Goal: Obtain resource: Download file/media

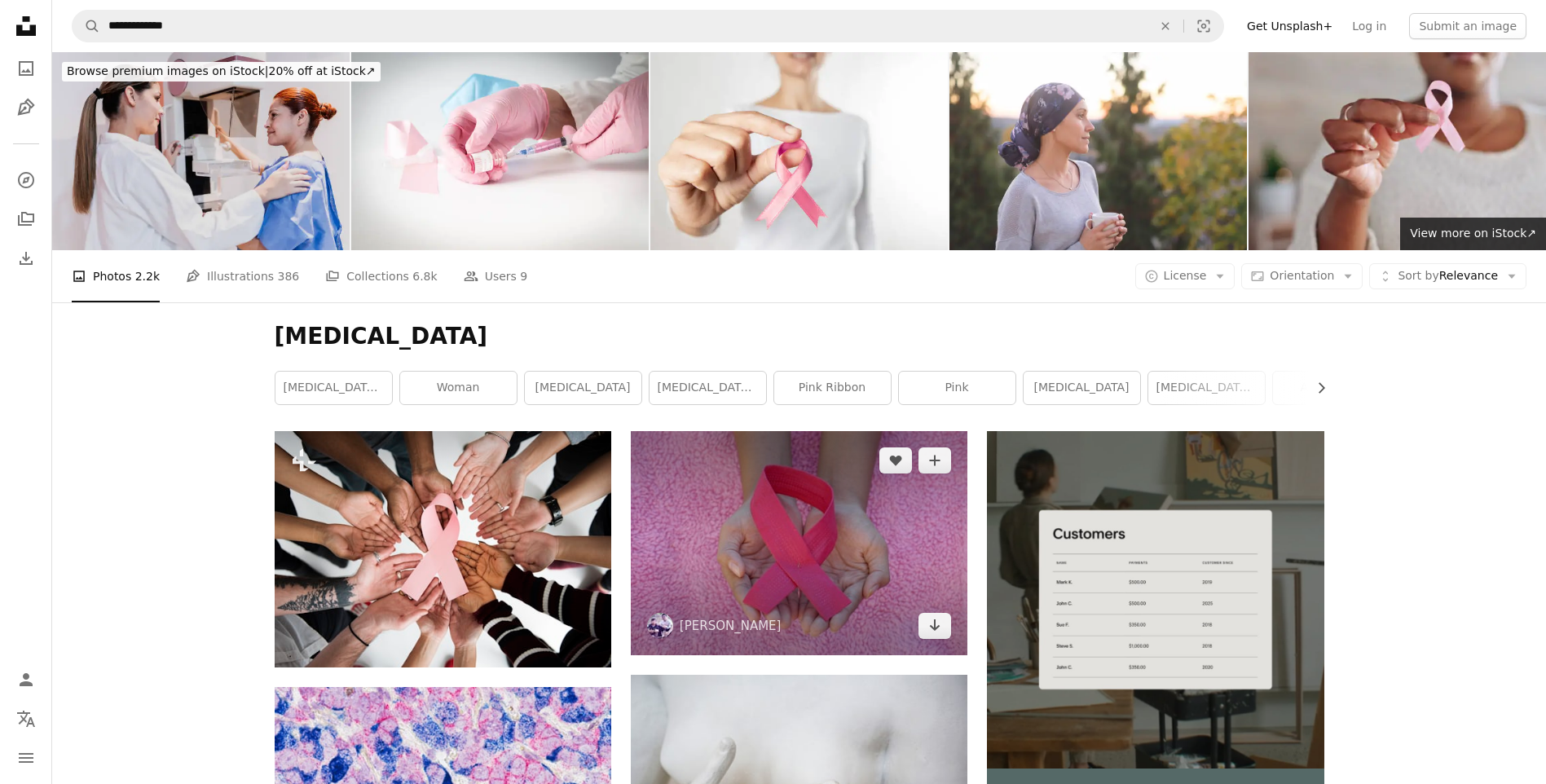
scroll to position [163, 0]
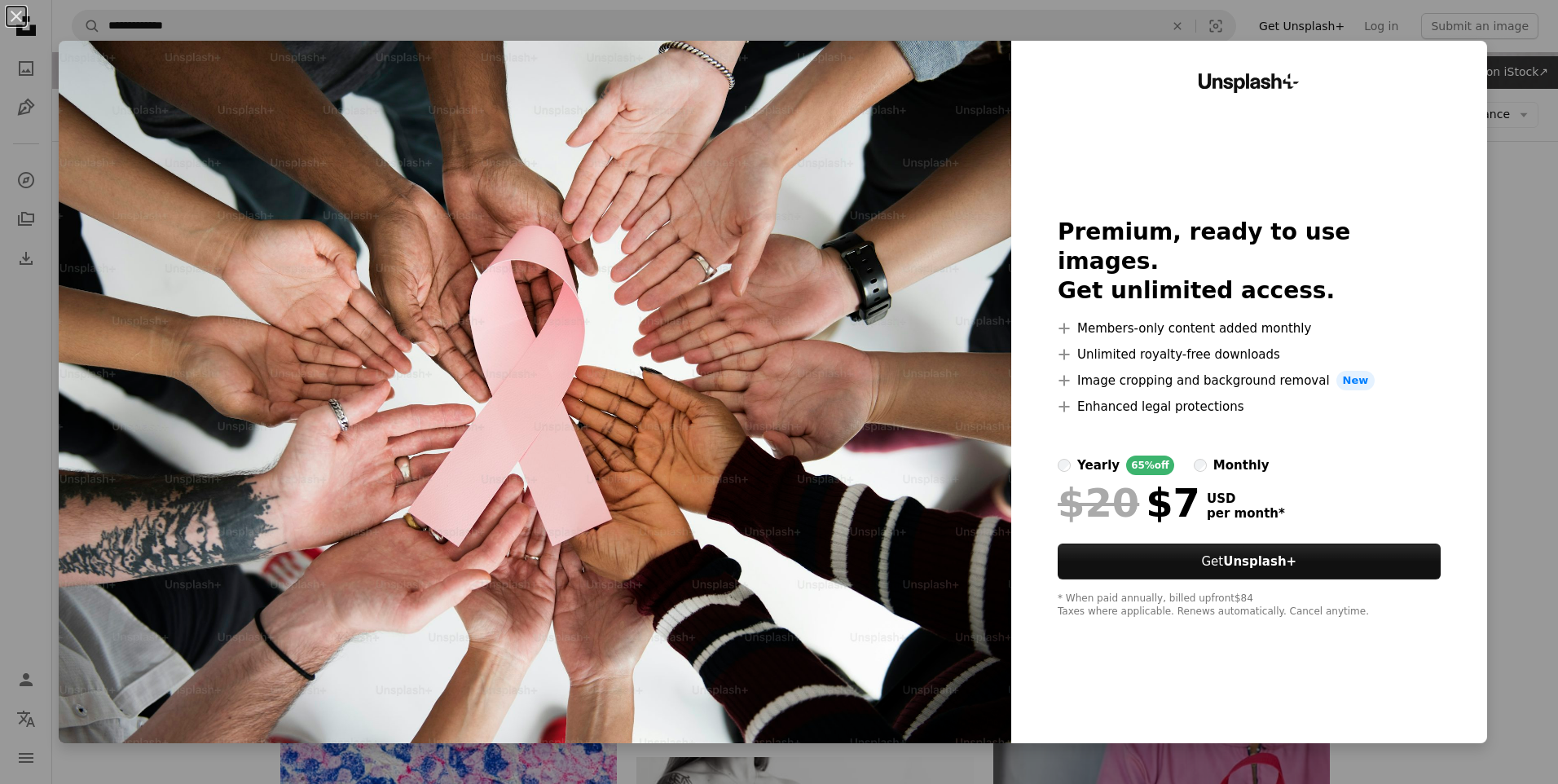
click at [1501, 248] on div "An X shape Unsplash+ Premium, ready to use images. Get unlimited access. A plus…" at bounding box center [779, 392] width 1558 height 784
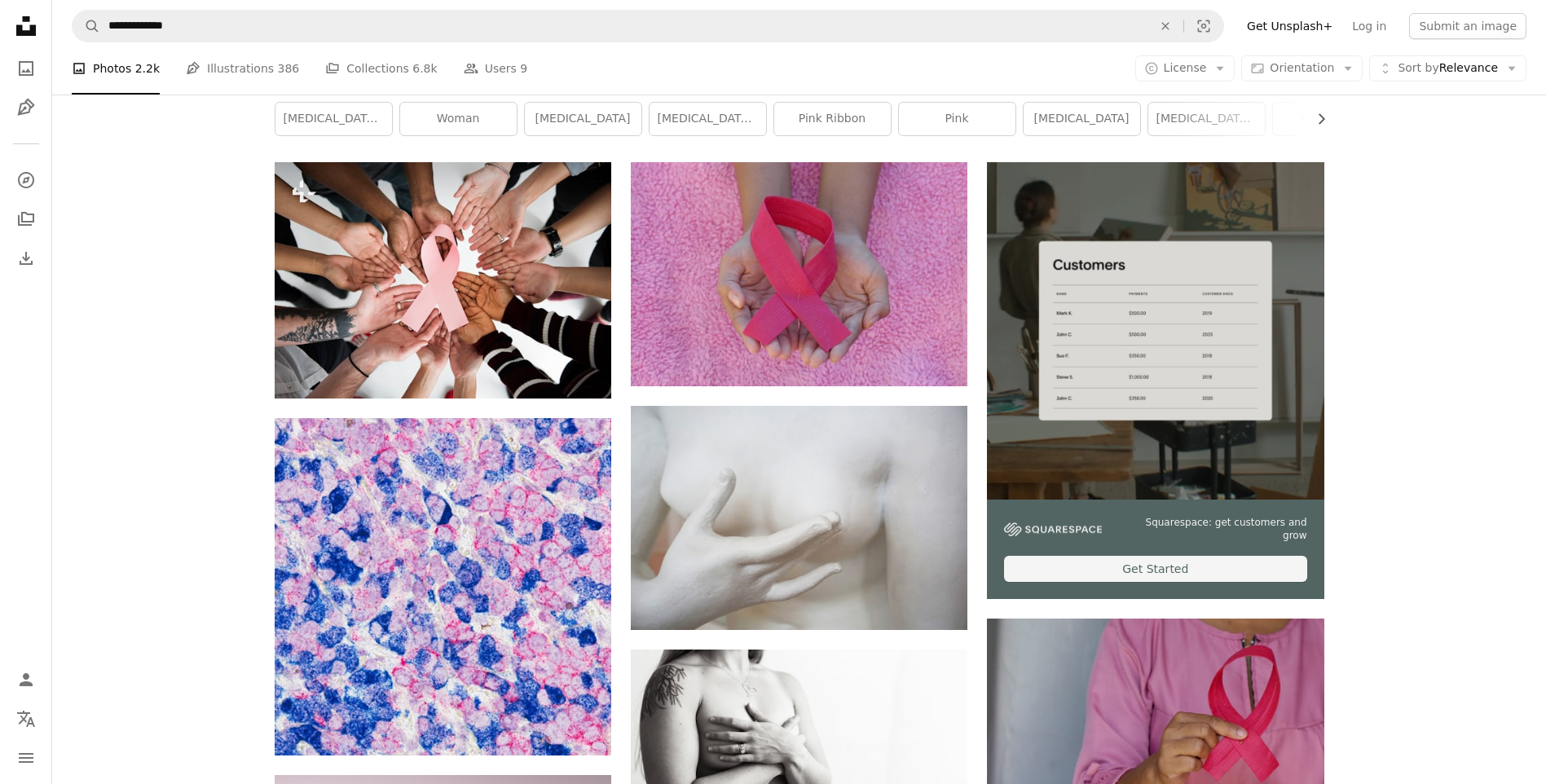
scroll to position [407, 0]
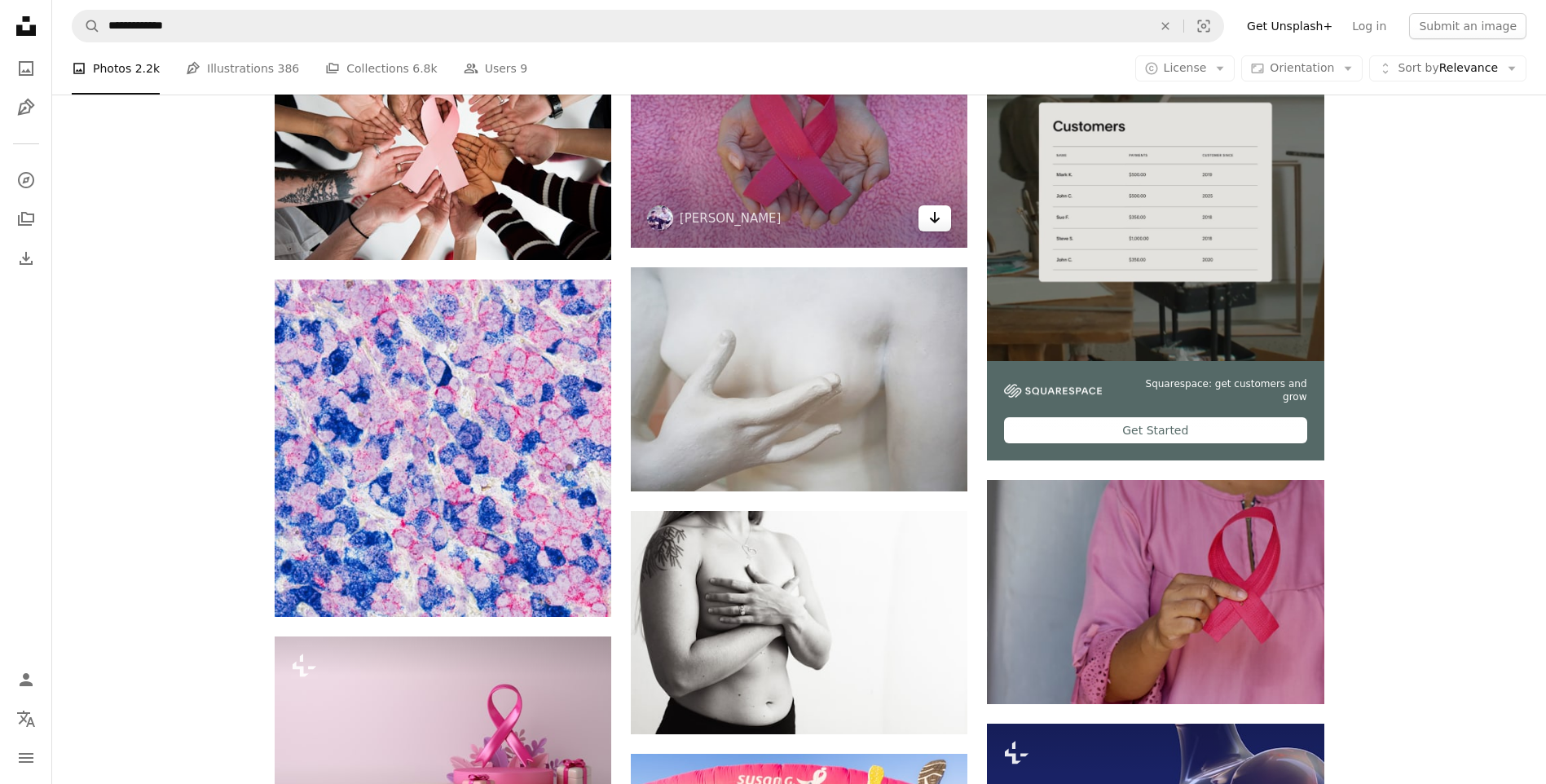
click at [942, 221] on link "Arrow pointing down" at bounding box center [934, 218] width 32 height 26
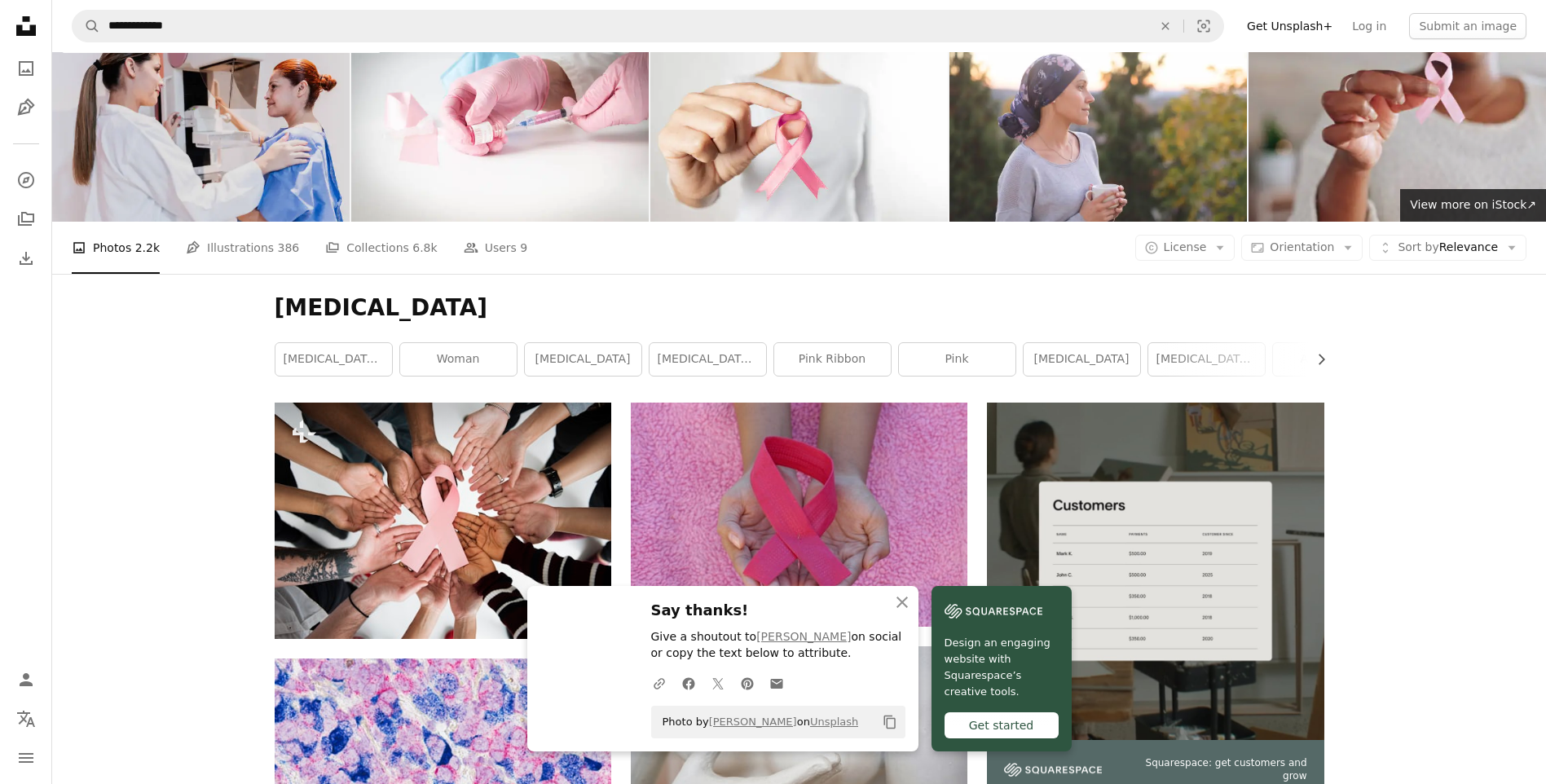
scroll to position [0, 0]
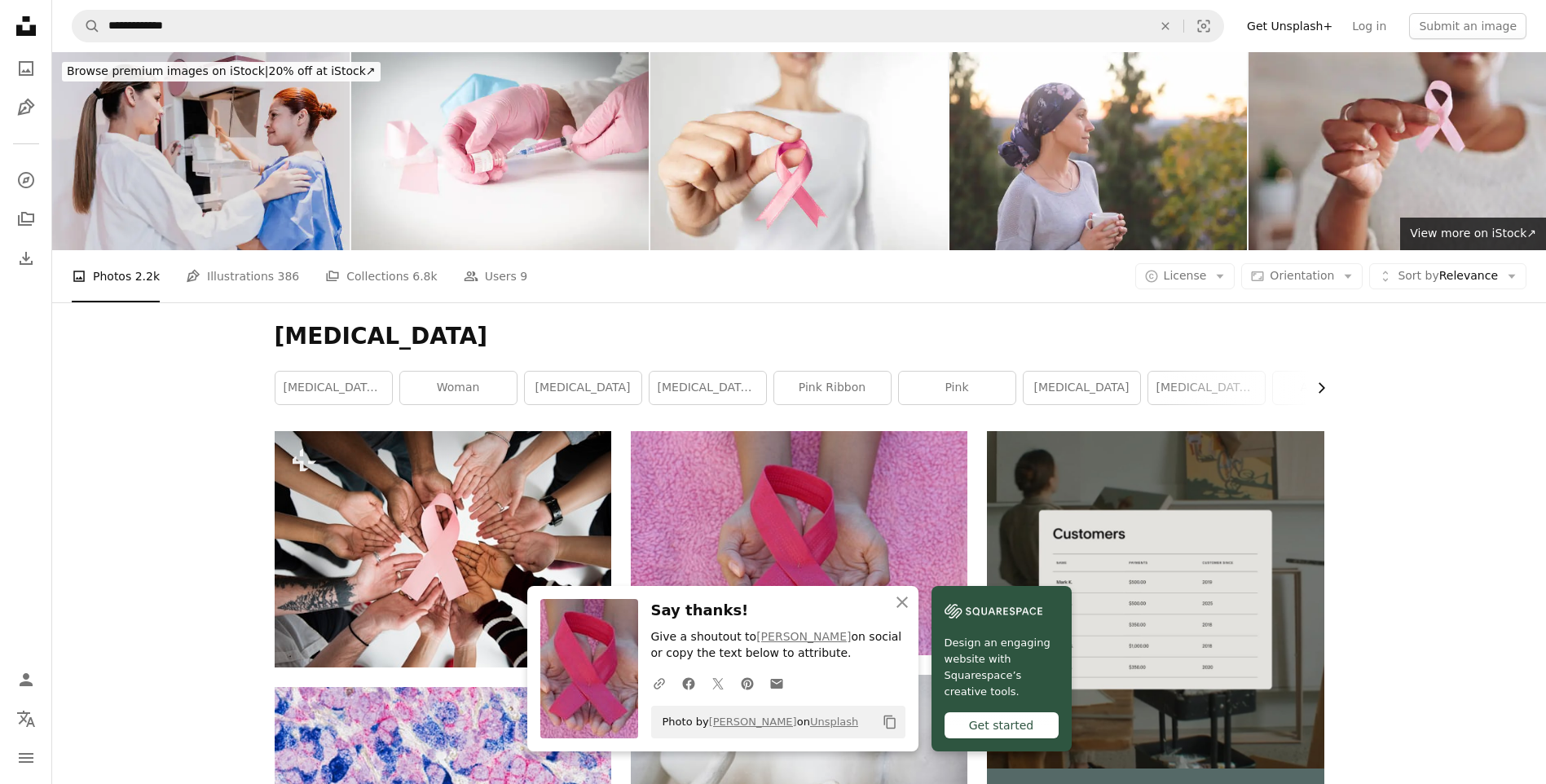
click at [1309, 388] on button "Chevron right" at bounding box center [1316, 387] width 18 height 32
click at [1312, 388] on icon "Chevron right" at bounding box center [1321, 388] width 17 height 17
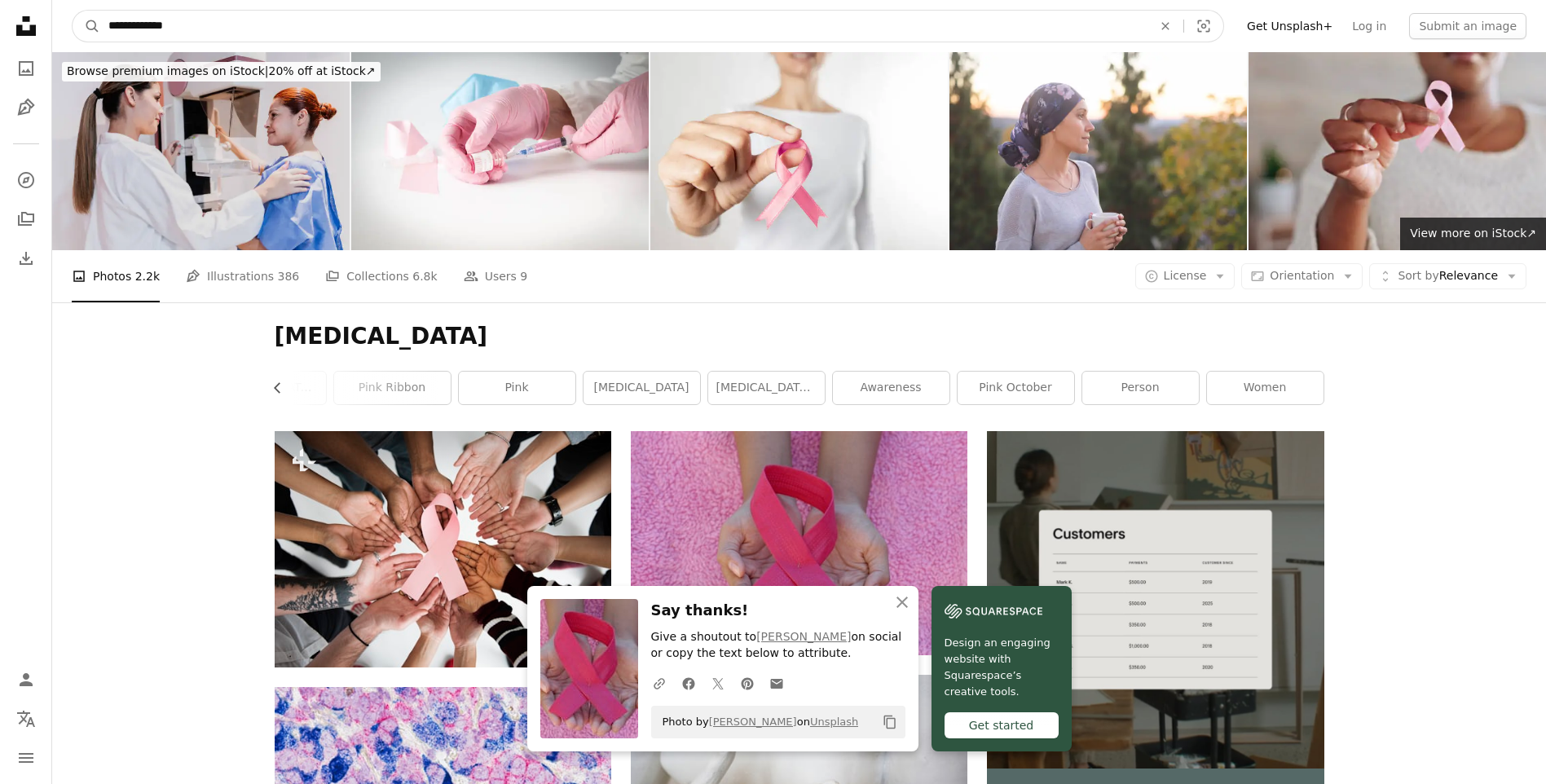
click at [242, 14] on input "**********" at bounding box center [624, 26] width 1047 height 31
type input "**********"
click button "A magnifying glass" at bounding box center [86, 26] width 27 height 31
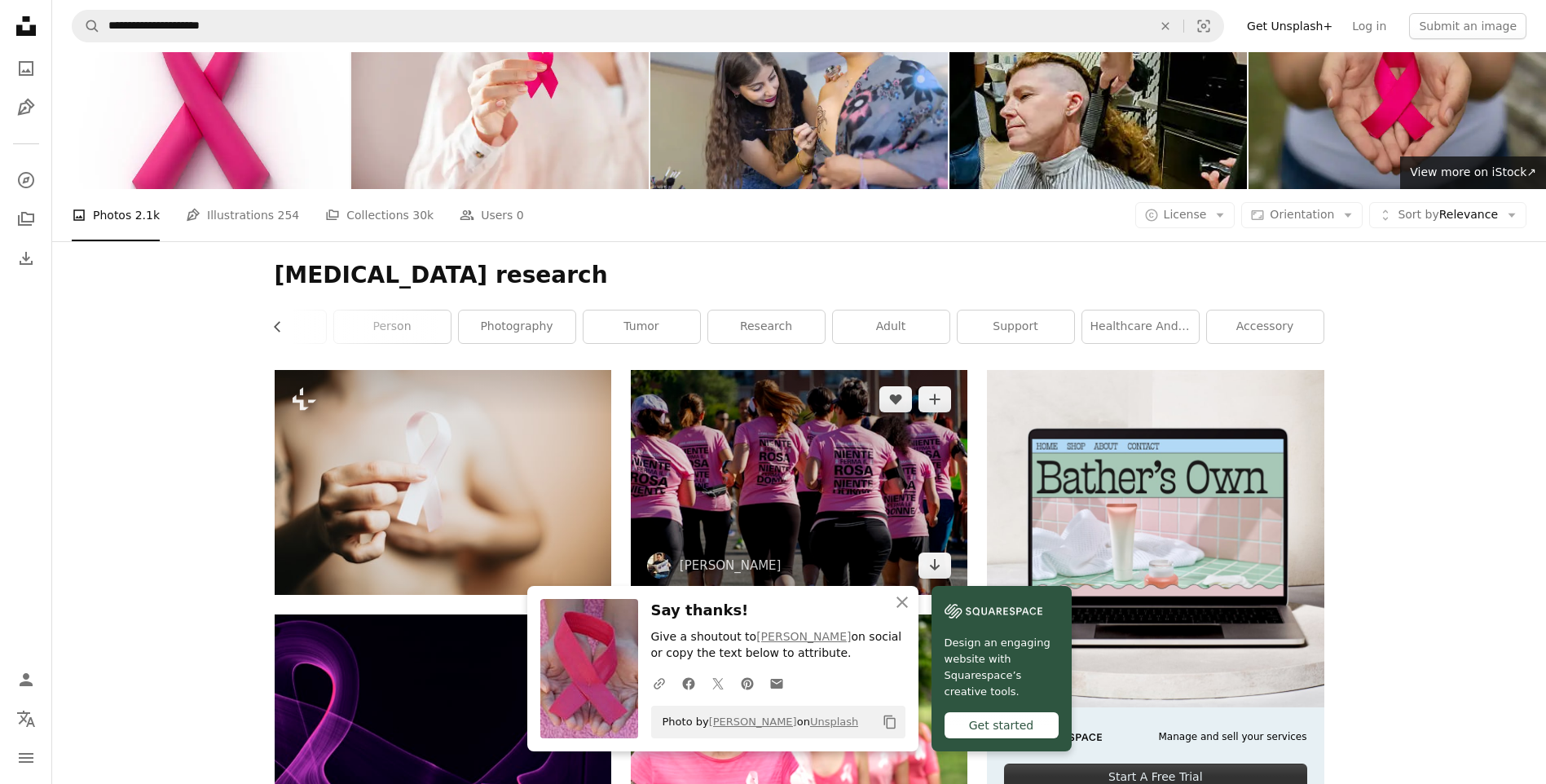
scroll to position [163, 0]
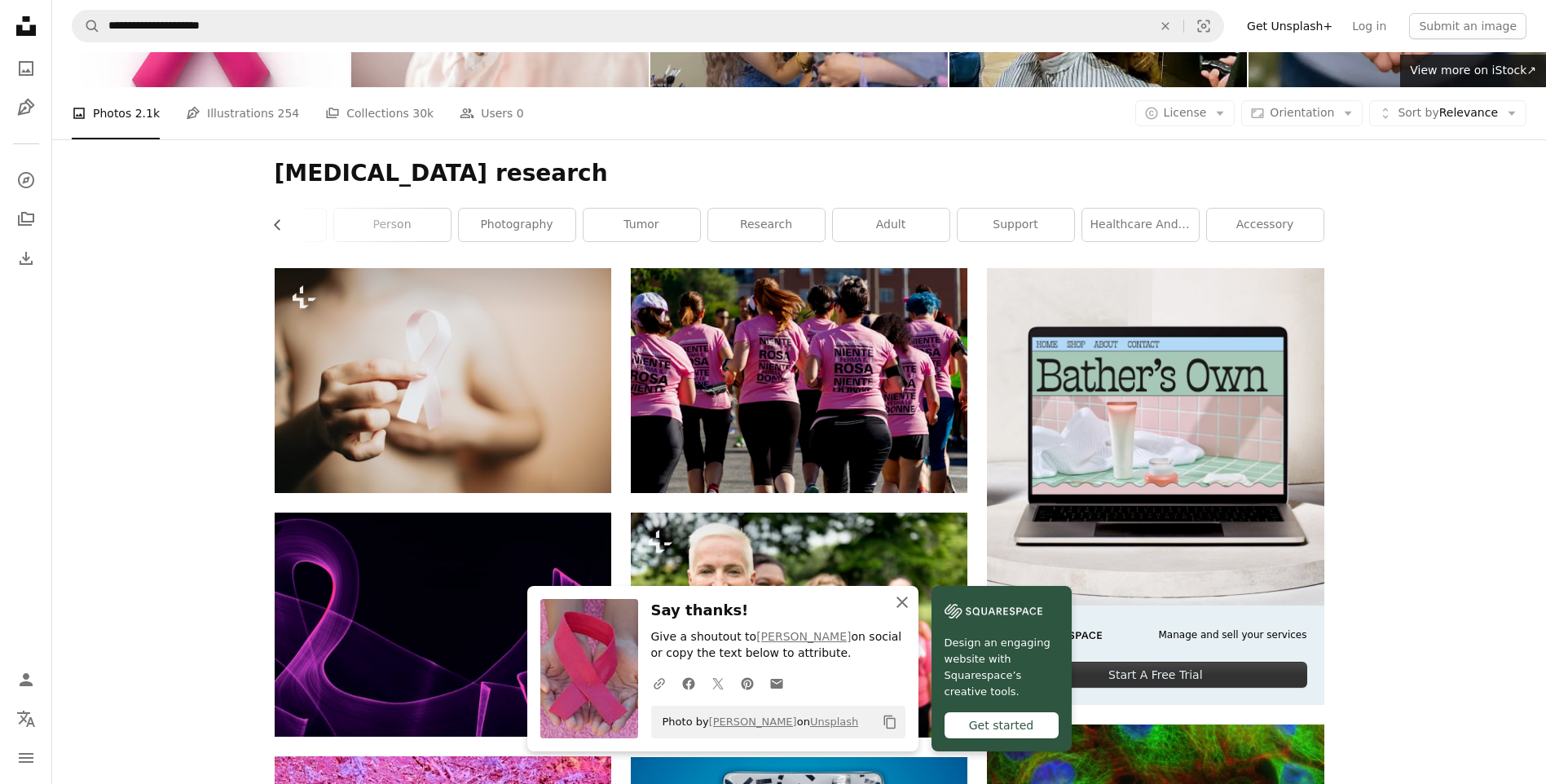
click at [908, 607] on icon "An X shape" at bounding box center [902, 602] width 20 height 20
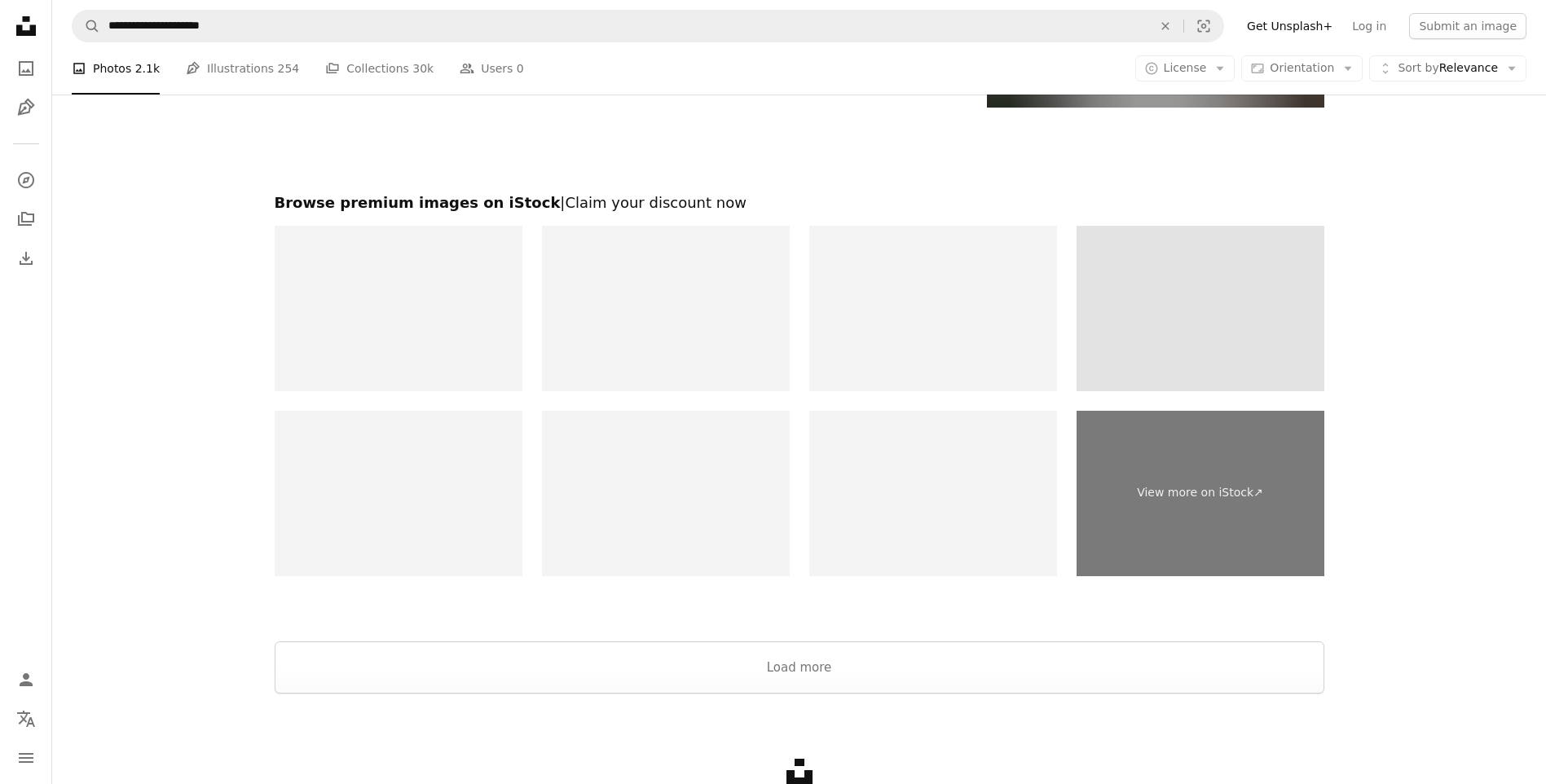
scroll to position [2606, 0]
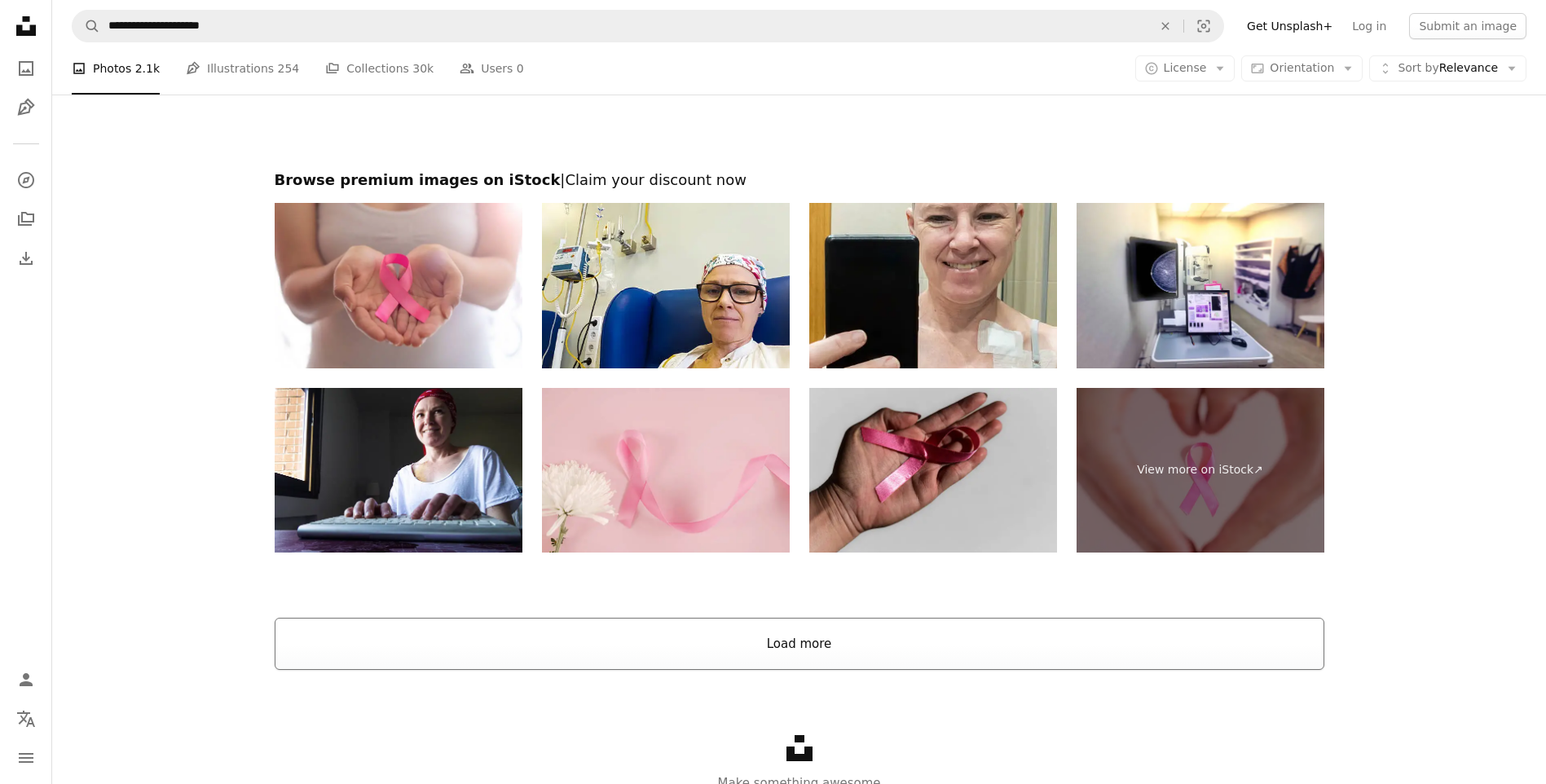
click at [812, 624] on button "Load more" at bounding box center [799, 643] width 1050 height 52
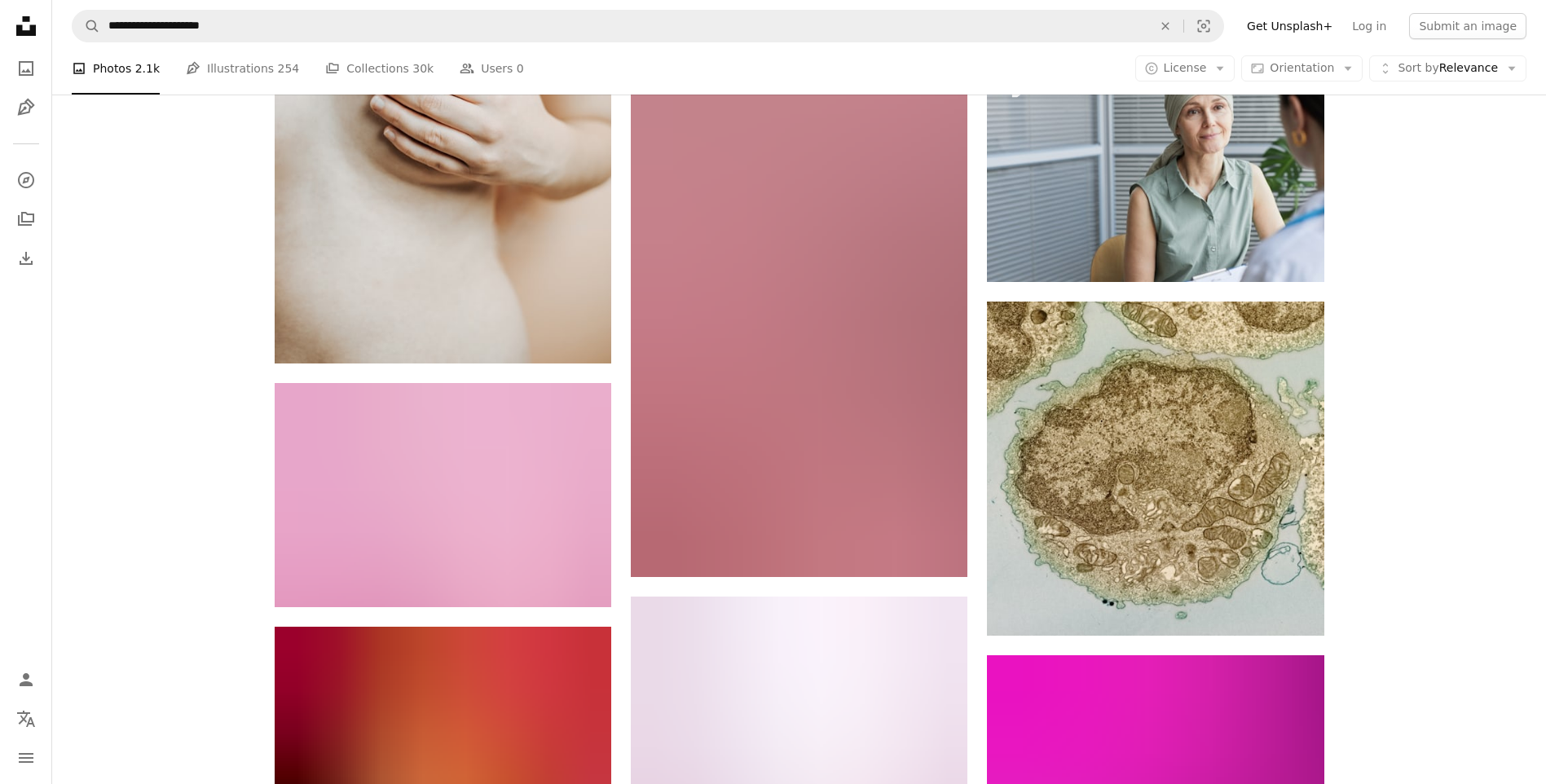
scroll to position [13114, 0]
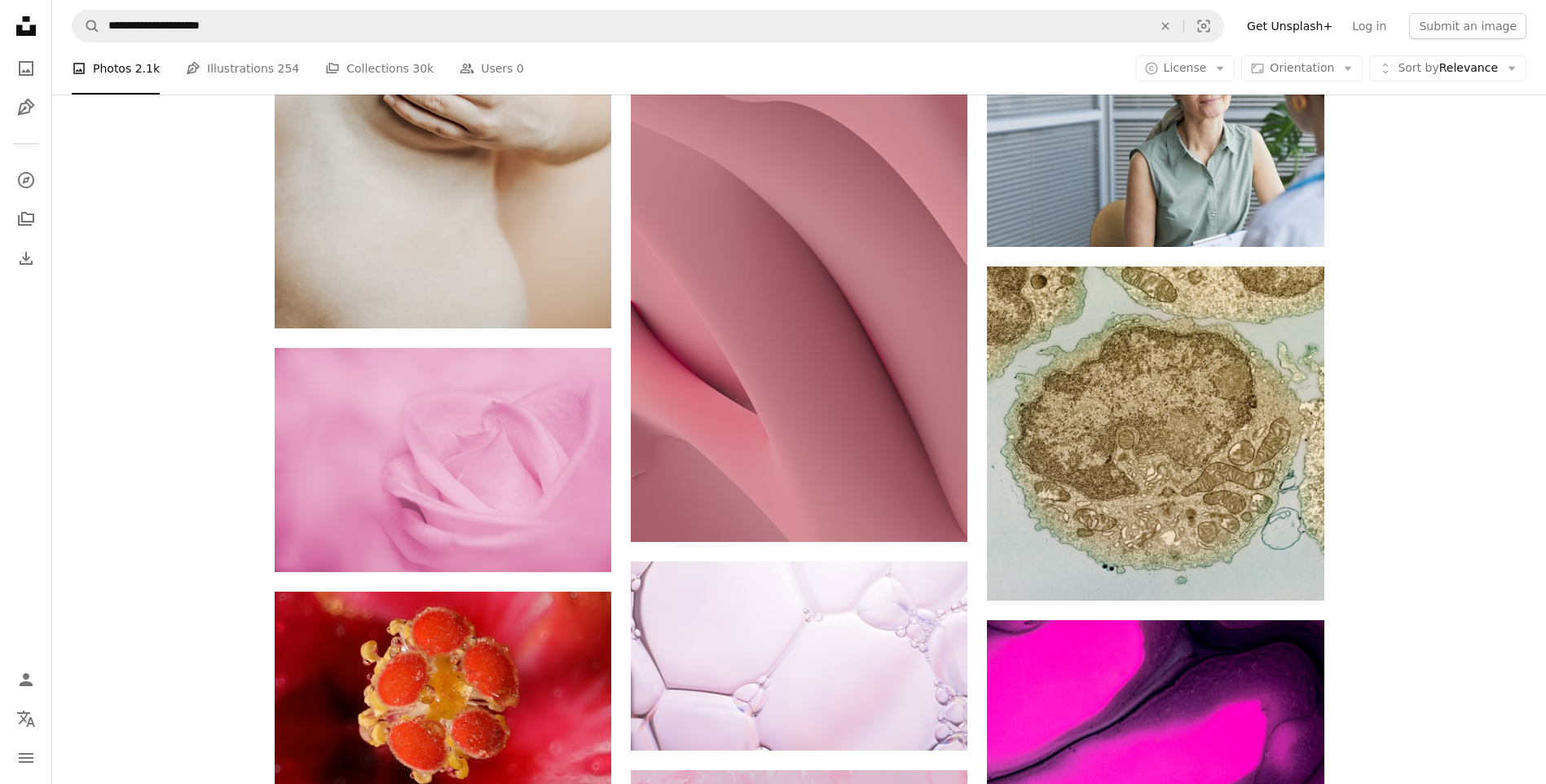
drag, startPoint x: 1545, startPoint y: 628, endPoint x: 1551, endPoint y: 688, distance: 60.3
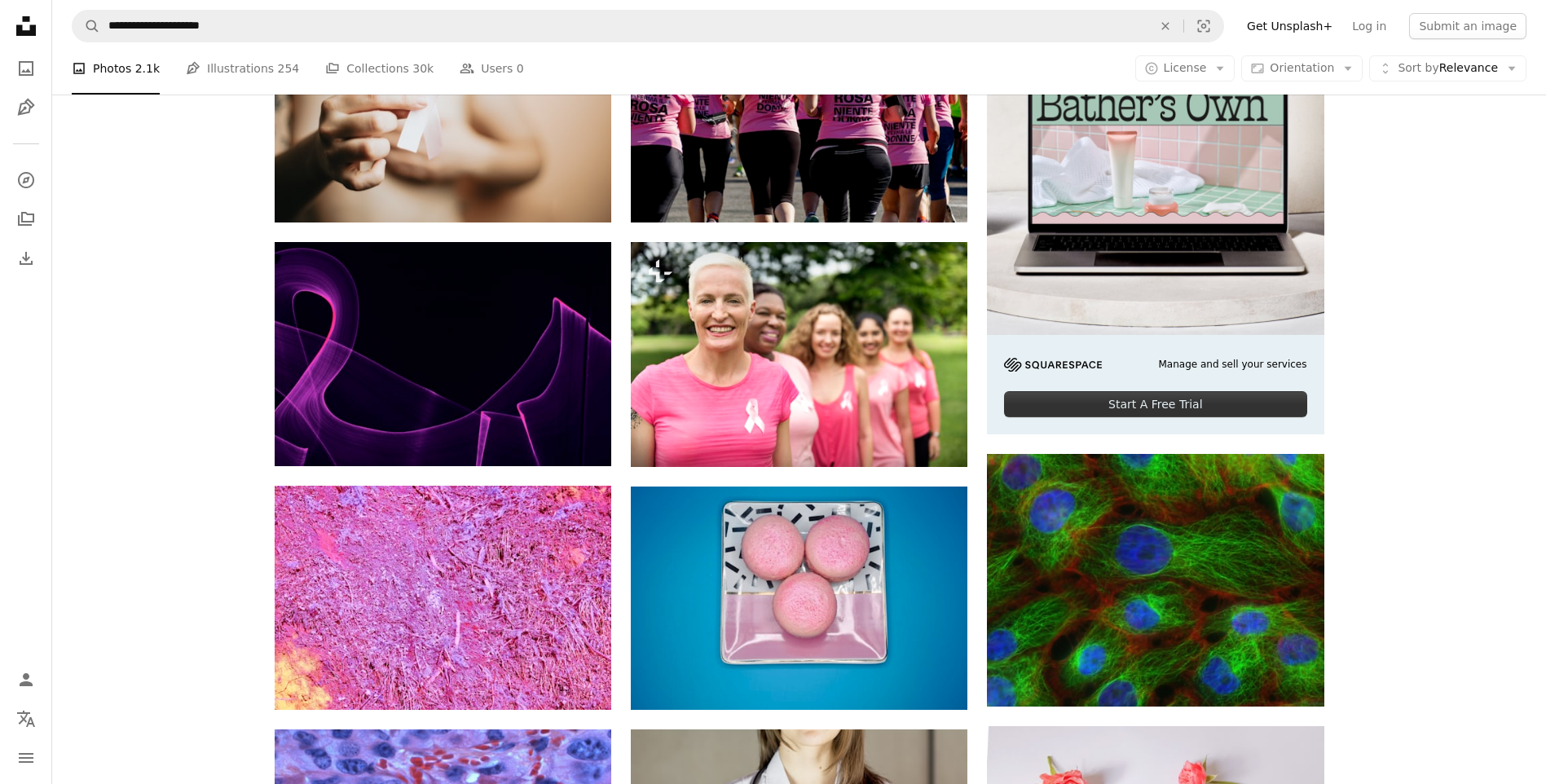
scroll to position [0, 0]
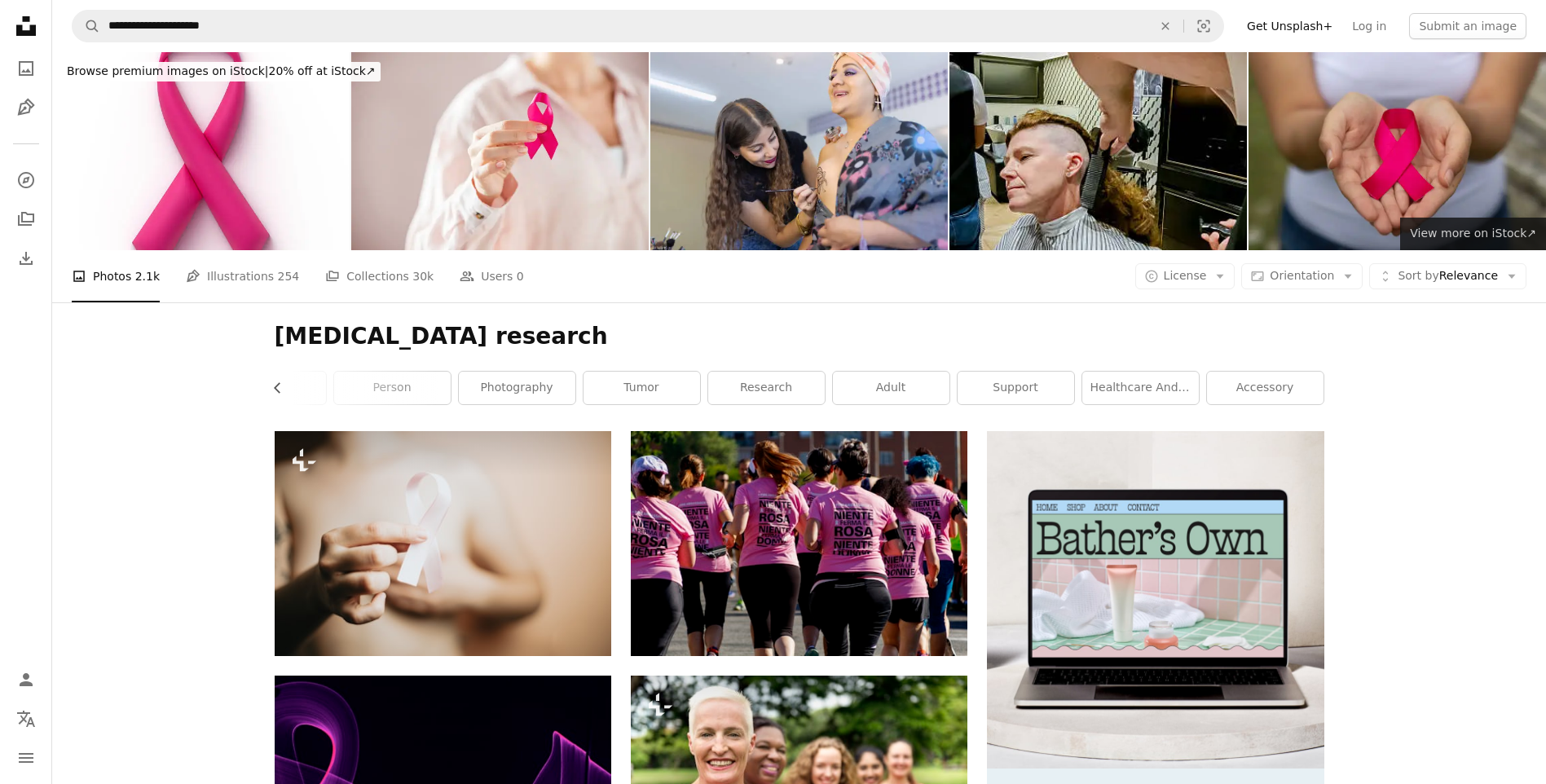
click at [1502, 238] on span "View more on iStock ↗" at bounding box center [1473, 233] width 126 height 13
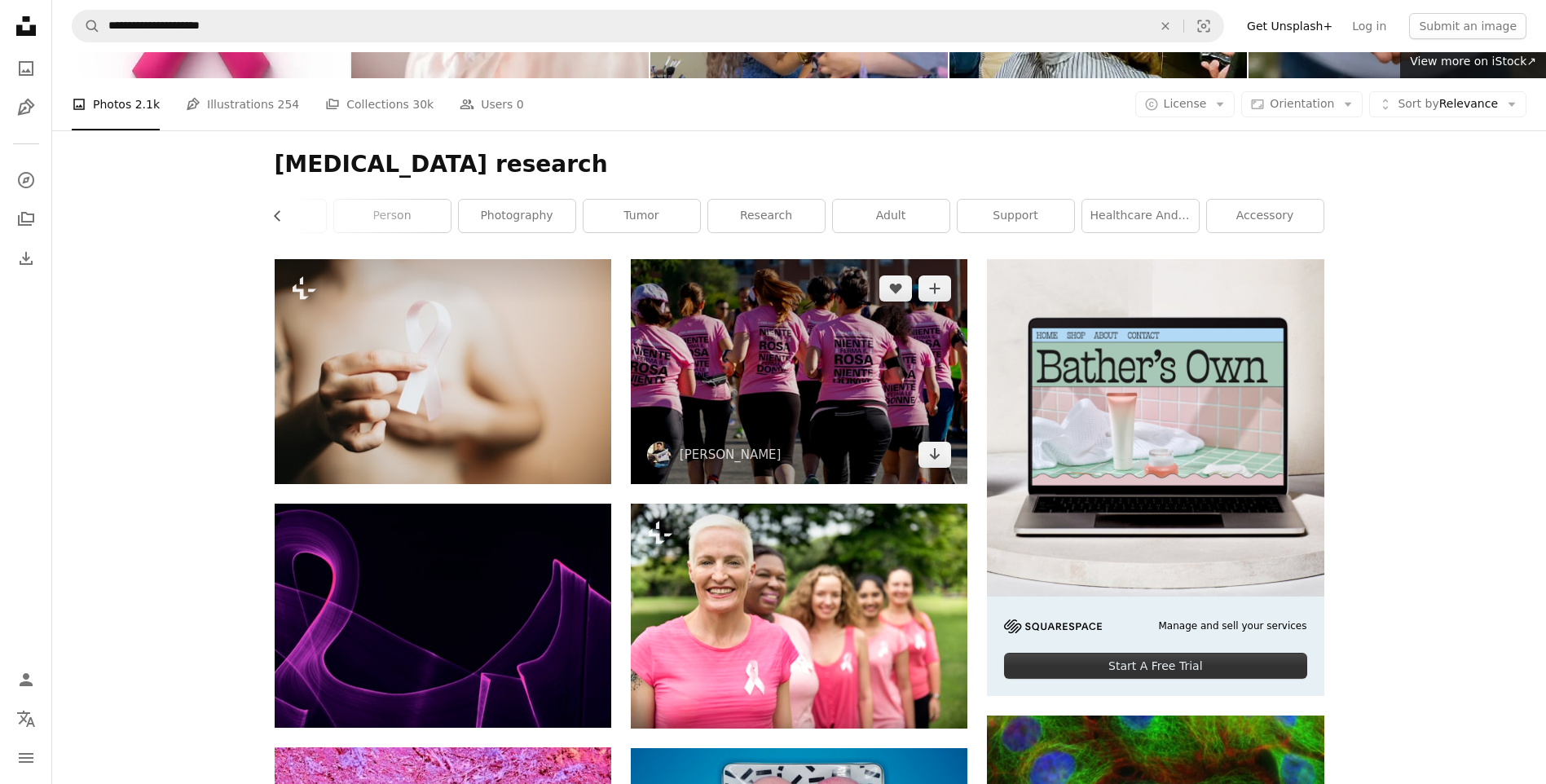
scroll to position [244, 0]
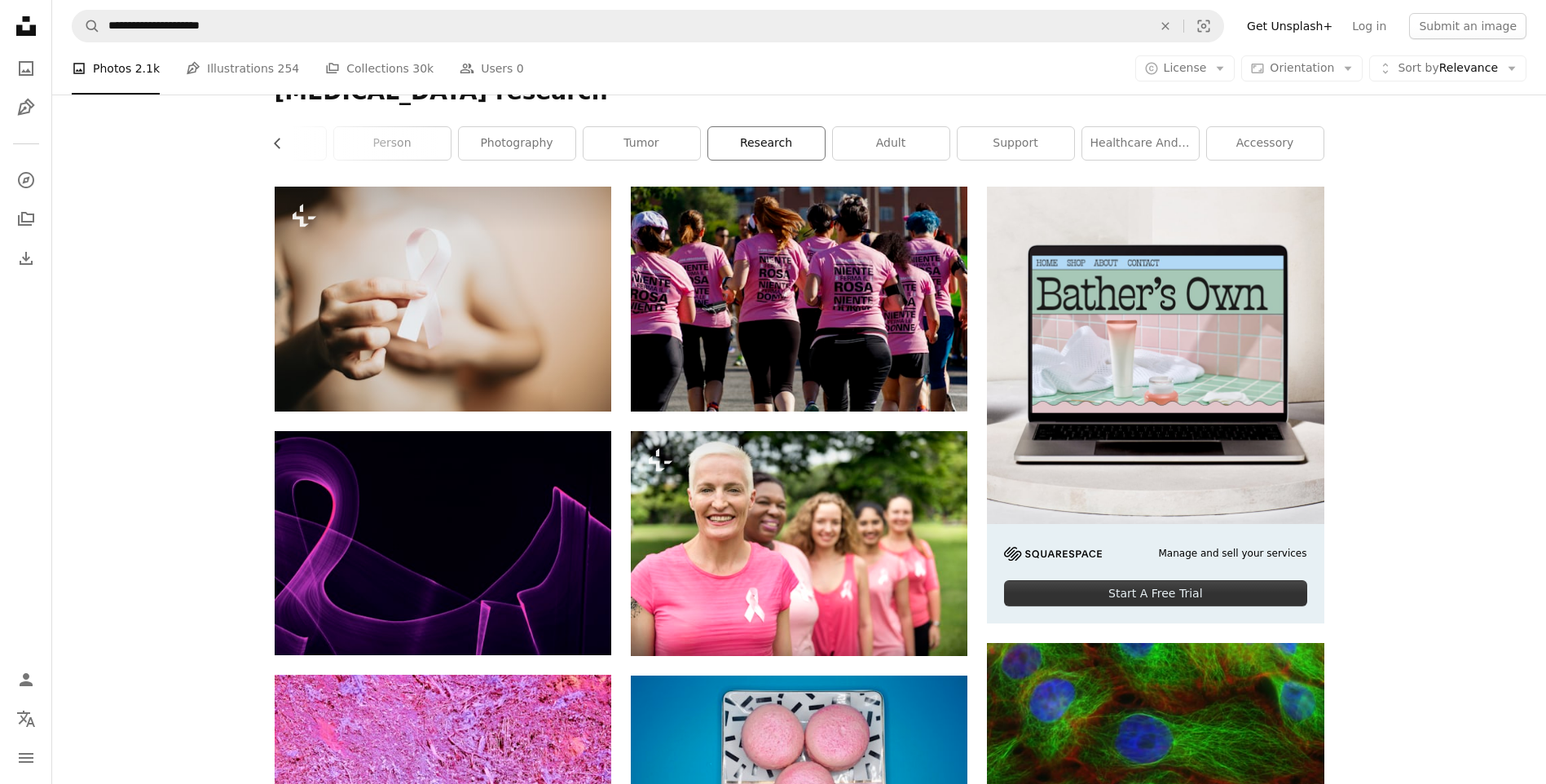
click at [749, 148] on link "research" at bounding box center [766, 143] width 116 height 32
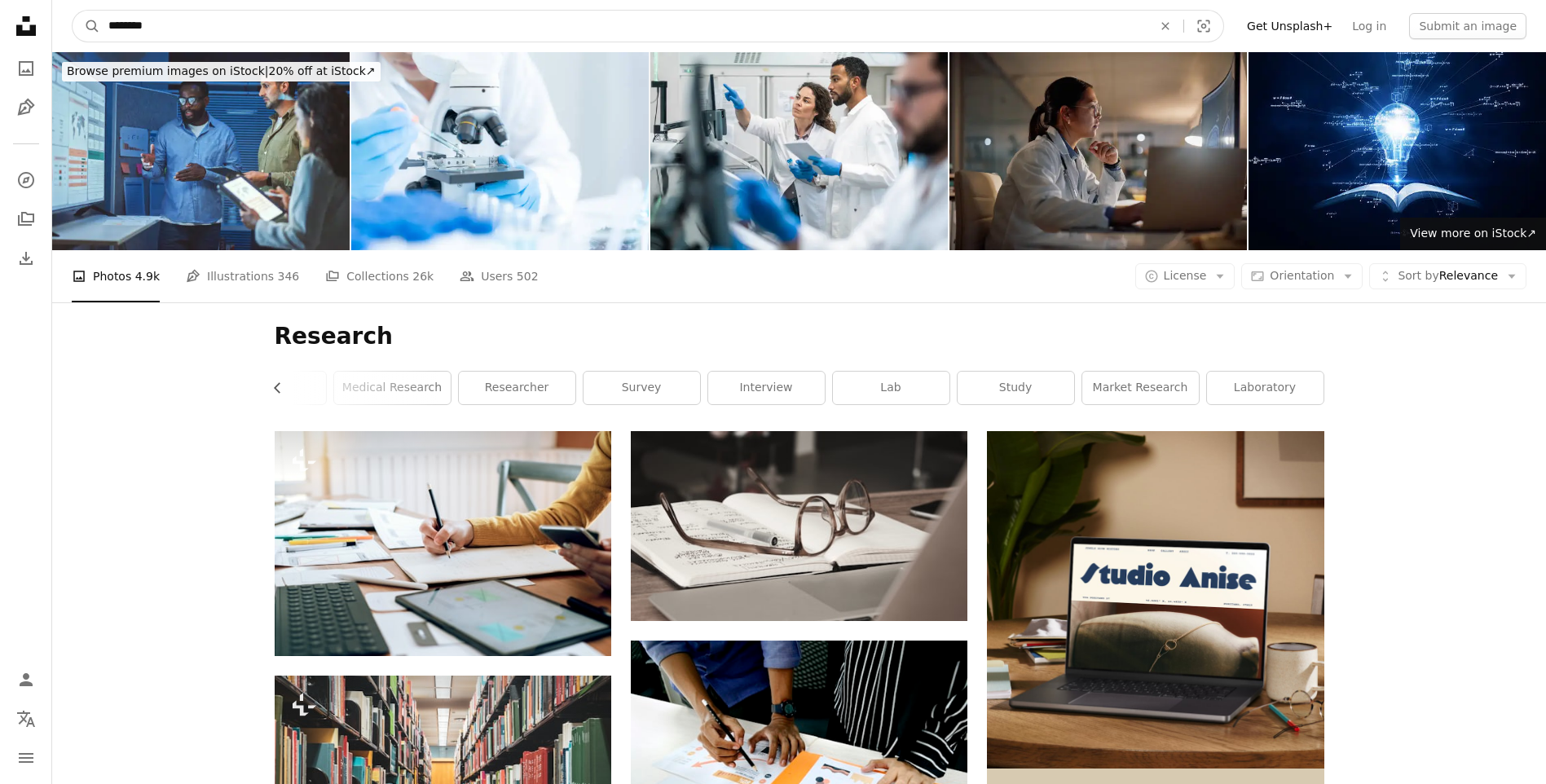
click at [195, 25] on input "********" at bounding box center [624, 26] width 1047 height 31
type input "*"
type input "**********"
click at [72, 11] on button "A magnifying glass" at bounding box center [86, 26] width 27 height 31
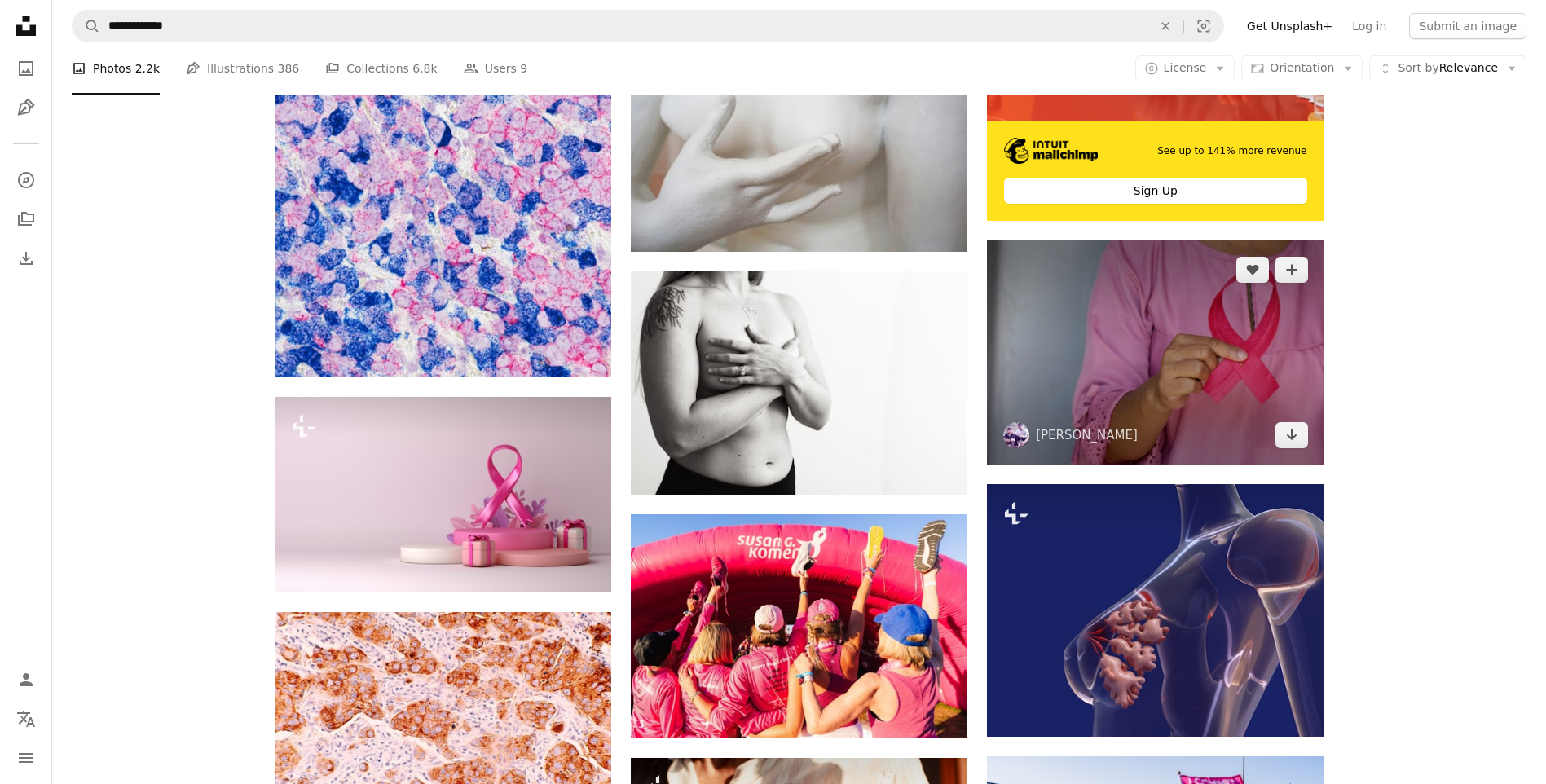
scroll to position [652, 0]
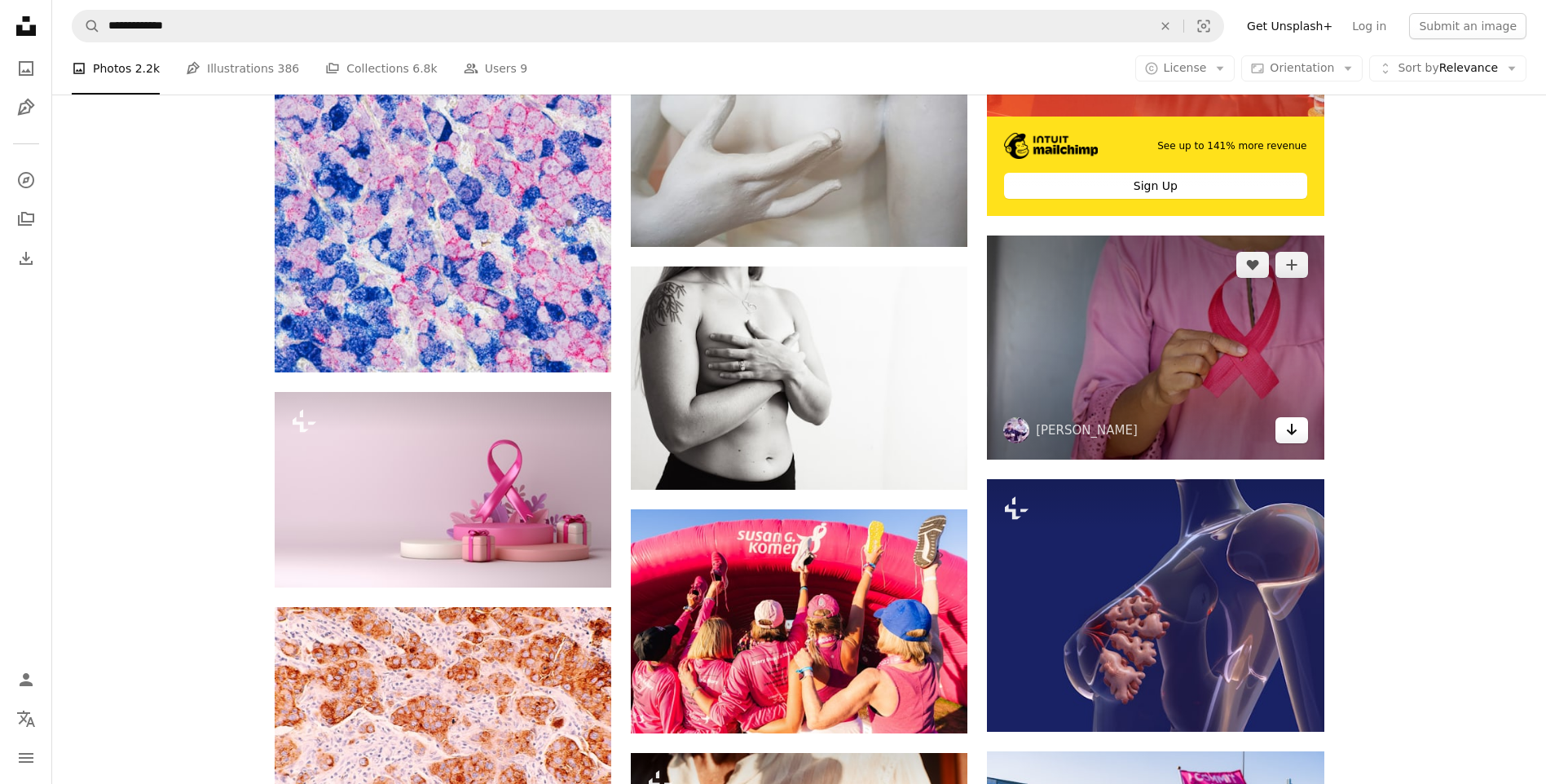
click at [1291, 434] on icon "Download" at bounding box center [1291, 429] width 11 height 12
